Goal: Entertainment & Leisure: Consume media (video, audio)

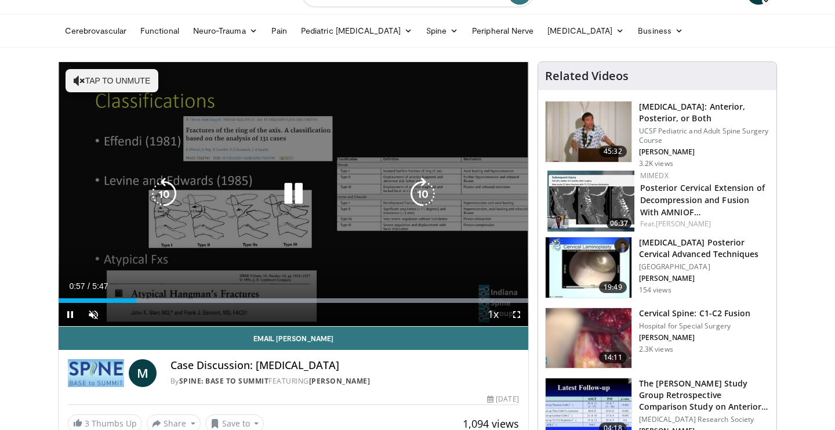
scroll to position [32, 0]
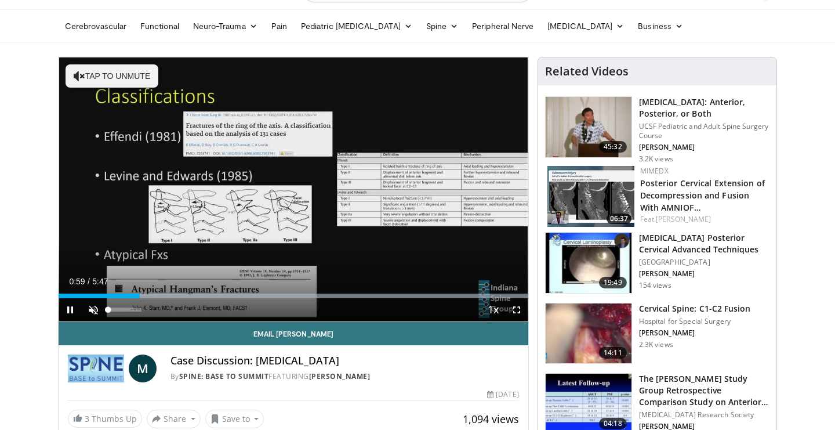
click at [93, 309] on span "Video Player" at bounding box center [93, 309] width 23 height 23
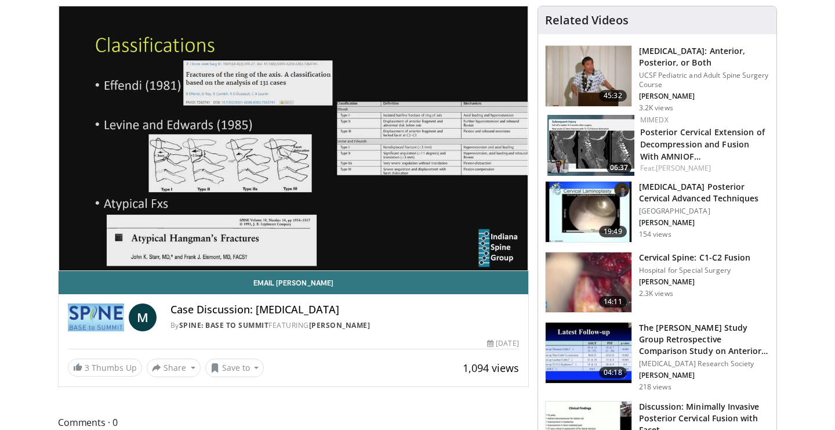
scroll to position [88, 0]
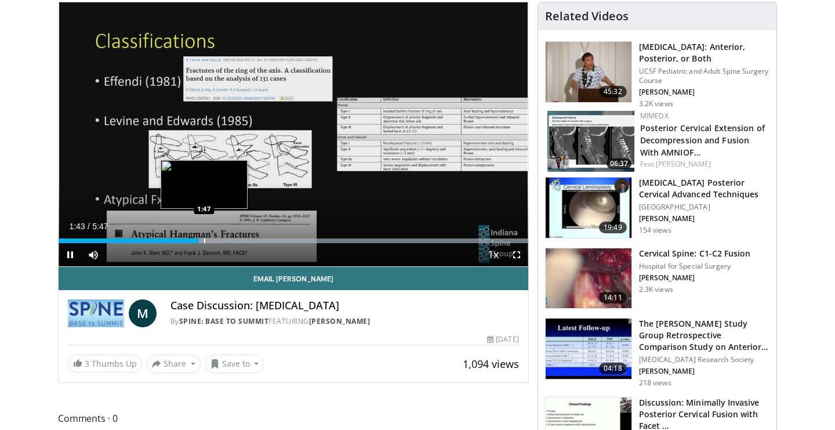
click at [204, 240] on div "Progress Bar" at bounding box center [204, 240] width 1 height 5
click at [215, 238] on div "Progress Bar" at bounding box center [215, 240] width 1 height 5
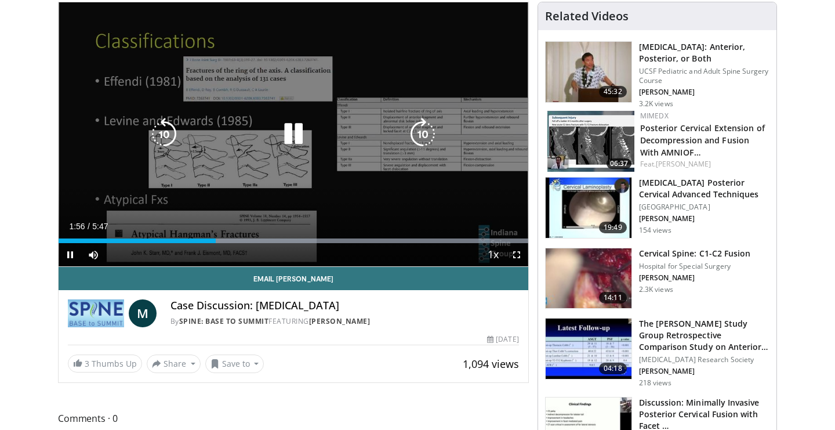
click at [229, 238] on div "Progress Bar" at bounding box center [294, 240] width 470 height 5
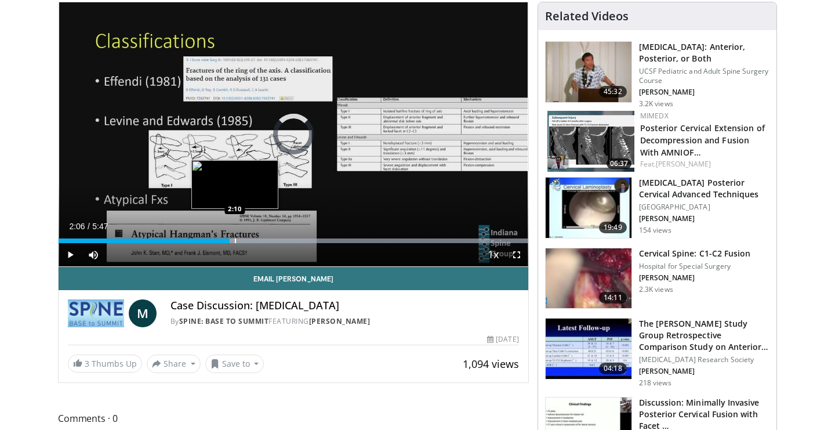
click at [238, 238] on div "Progress Bar" at bounding box center [294, 240] width 470 height 5
click at [254, 240] on div "Progress Bar" at bounding box center [254, 240] width 1 height 5
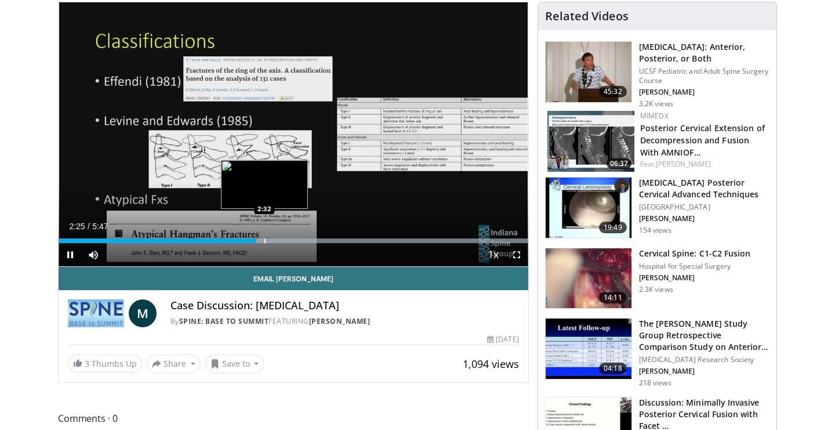
click at [265, 241] on div "Progress Bar" at bounding box center [265, 240] width 1 height 5
click at [280, 243] on div "Progress Bar" at bounding box center [279, 240] width 1 height 5
click at [294, 241] on div "Progress Bar" at bounding box center [293, 240] width 1 height 5
click at [304, 240] on div "Progress Bar" at bounding box center [303, 240] width 1 height 5
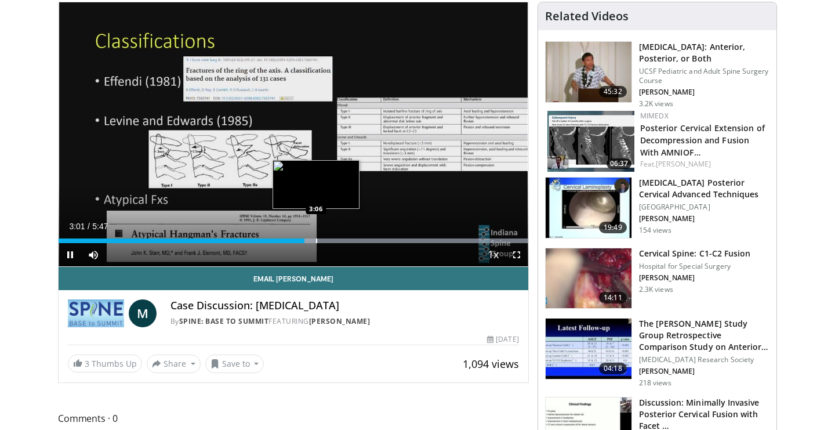
click at [318, 240] on div "Progress Bar" at bounding box center [294, 240] width 470 height 5
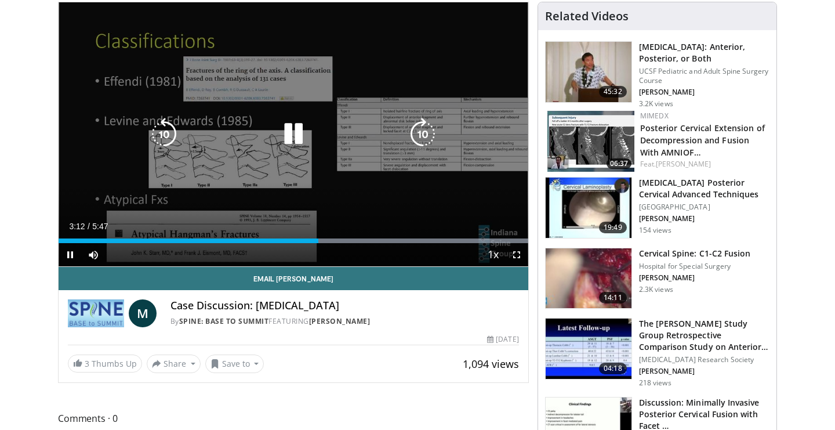
click at [336, 240] on div "Progress Bar" at bounding box center [294, 240] width 470 height 5
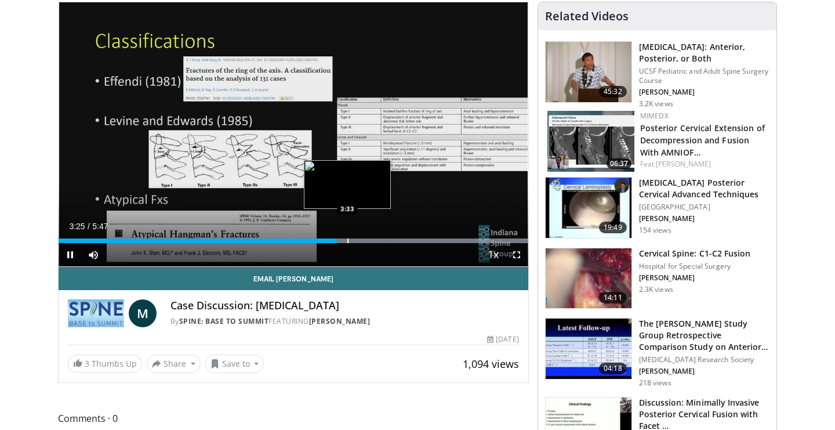
click at [348, 241] on div "Progress Bar" at bounding box center [348, 240] width 1 height 5
click at [363, 240] on div "Progress Bar" at bounding box center [363, 240] width 1 height 5
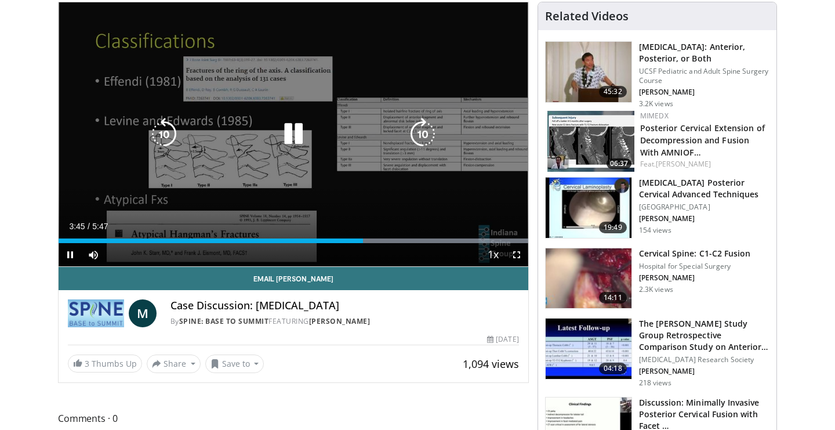
click at [379, 240] on div "Progress Bar" at bounding box center [294, 240] width 470 height 5
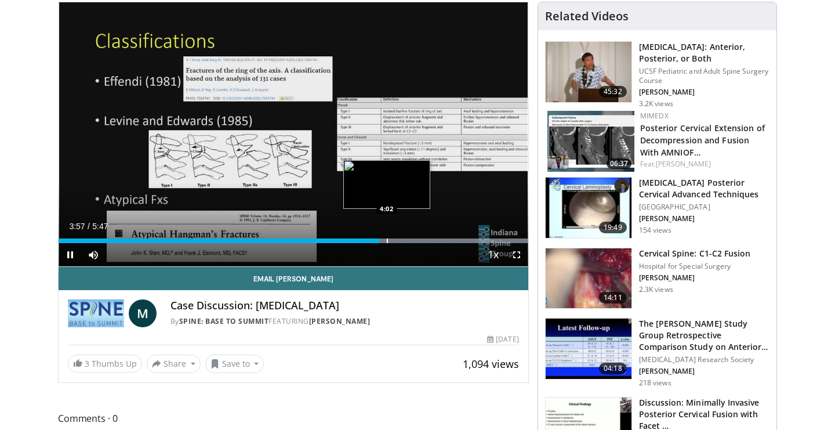
click at [387, 240] on div "Progress Bar" at bounding box center [387, 240] width 1 height 5
click at [403, 241] on div "Progress Bar" at bounding box center [294, 240] width 470 height 5
click at [419, 241] on div "Progress Bar" at bounding box center [294, 240] width 470 height 5
click at [442, 244] on div "Current Time 4:26 / Duration 5:47 Pause Skip Backward Skip Forward Mute 78% Loa…" at bounding box center [294, 254] width 470 height 23
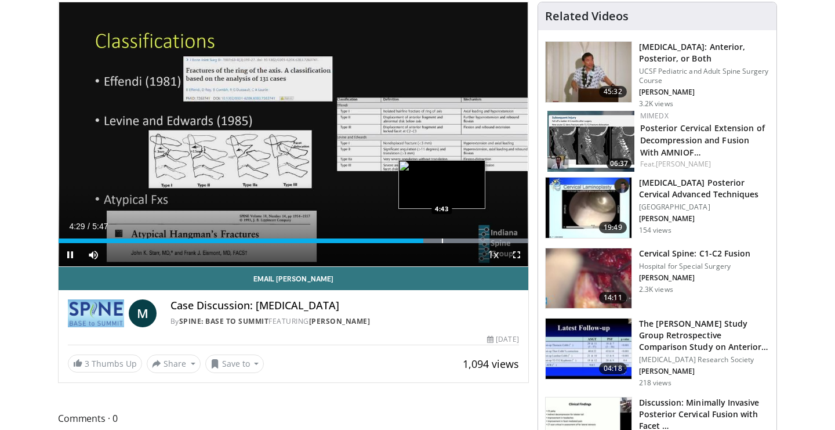
click at [442, 239] on div "Progress Bar" at bounding box center [442, 240] width 1 height 5
click at [480, 240] on div "Progress Bar" at bounding box center [294, 240] width 470 height 5
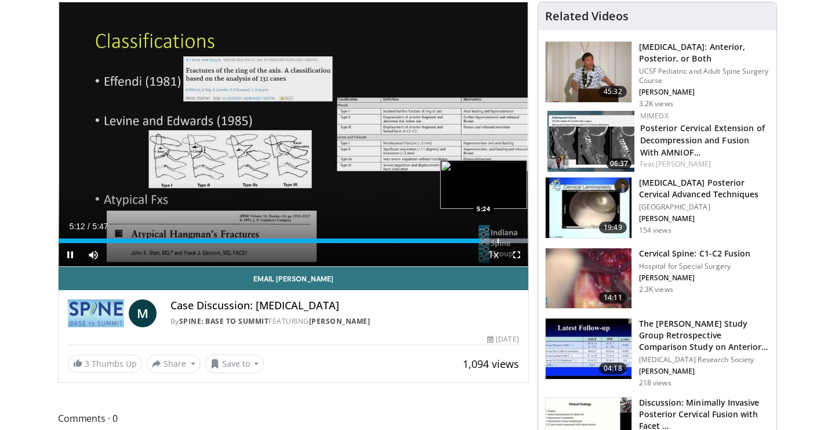
click at [498, 241] on div "Progress Bar" at bounding box center [498, 240] width 1 height 5
click at [508, 241] on div "10 seconds Tap to unmute" at bounding box center [294, 134] width 470 height 264
